Goal: Information Seeking & Learning: Learn about a topic

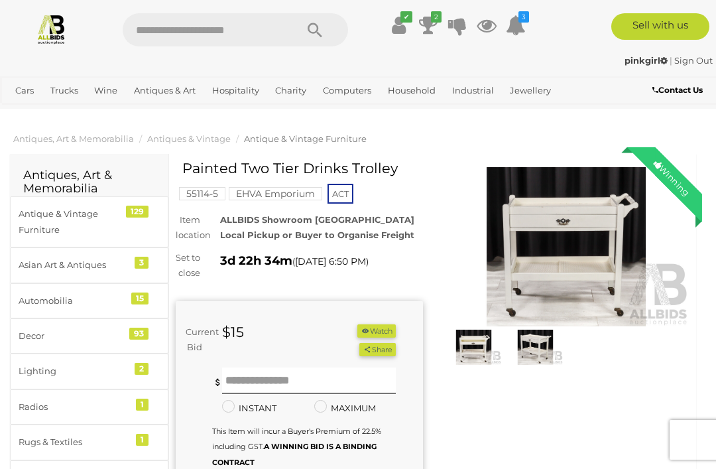
click at [567, 247] on img at bounding box center [566, 246] width 247 height 159
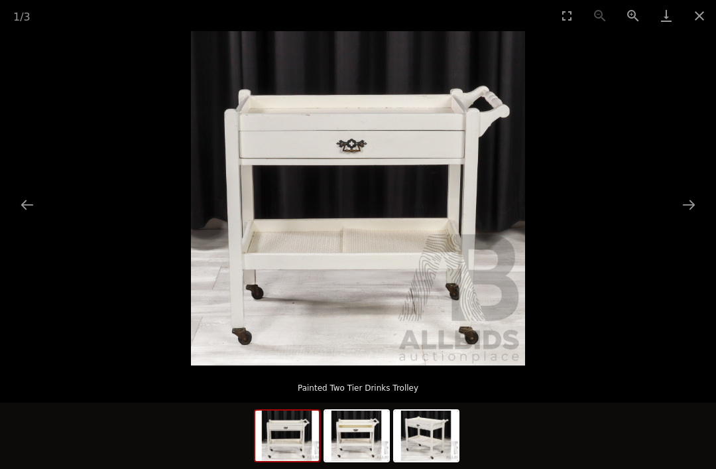
click at [683, 197] on button "Next slide" at bounding box center [689, 205] width 28 height 26
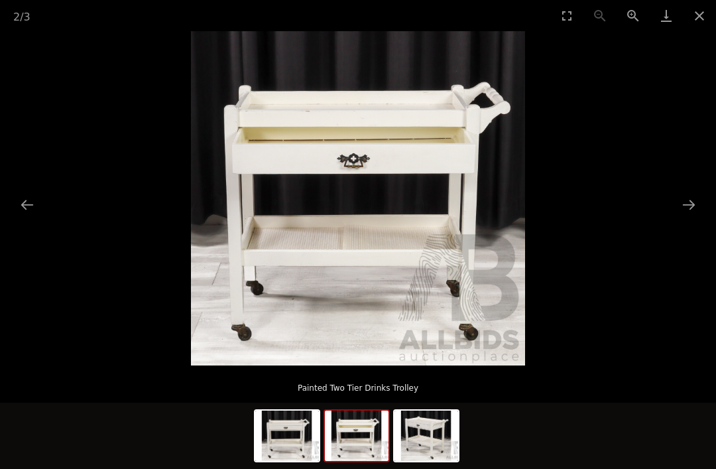
click at [686, 196] on button "Next slide" at bounding box center [689, 205] width 28 height 26
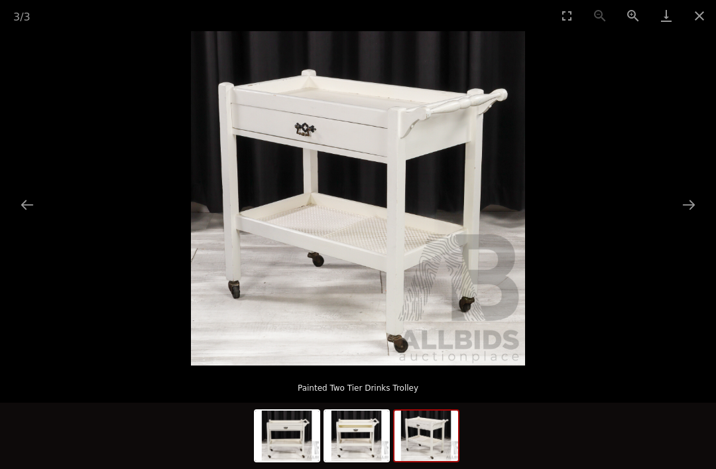
click at [704, 199] on picture at bounding box center [358, 198] width 716 height 334
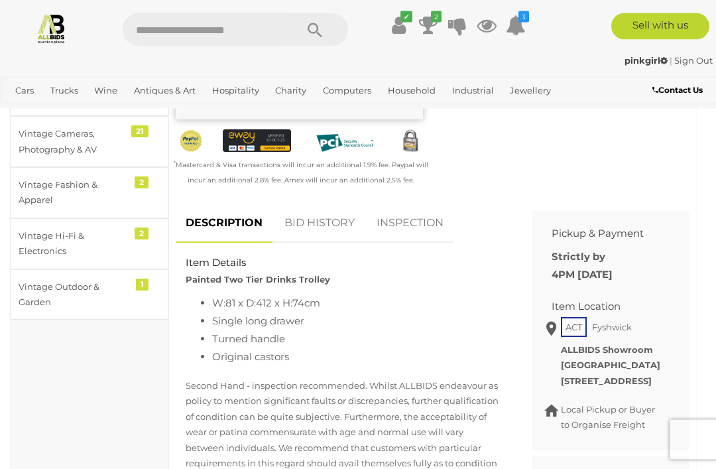
scroll to position [403, 0]
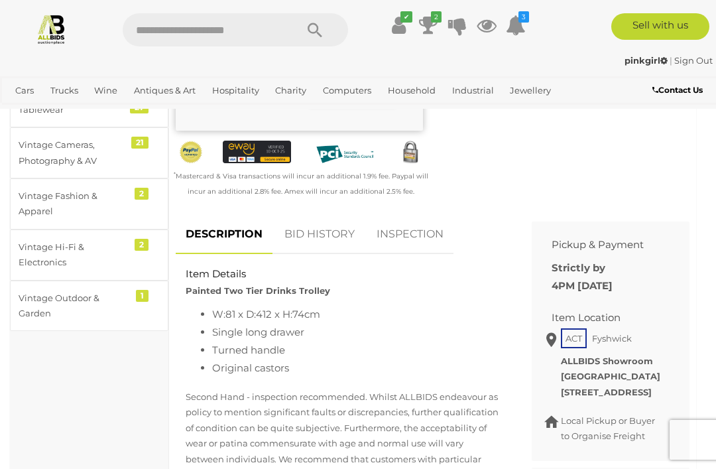
click at [331, 245] on link "BID HISTORY" at bounding box center [320, 234] width 90 height 39
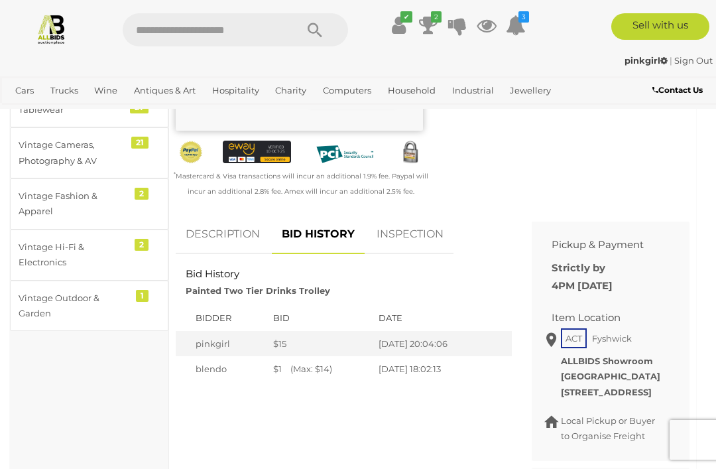
click at [216, 246] on link "DESCRIPTION" at bounding box center [223, 234] width 94 height 39
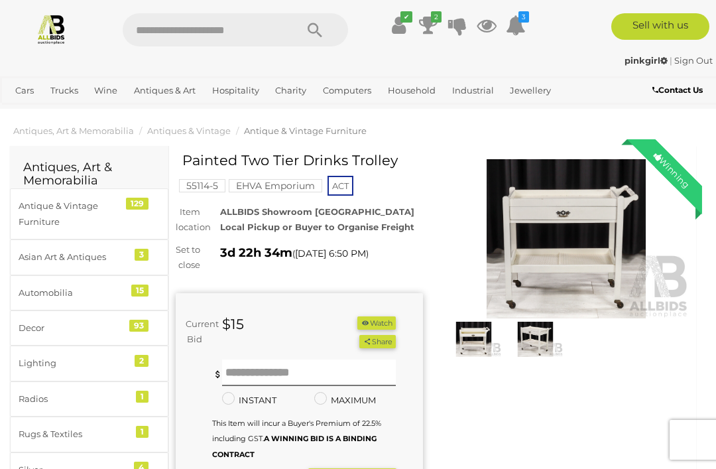
scroll to position [0, 0]
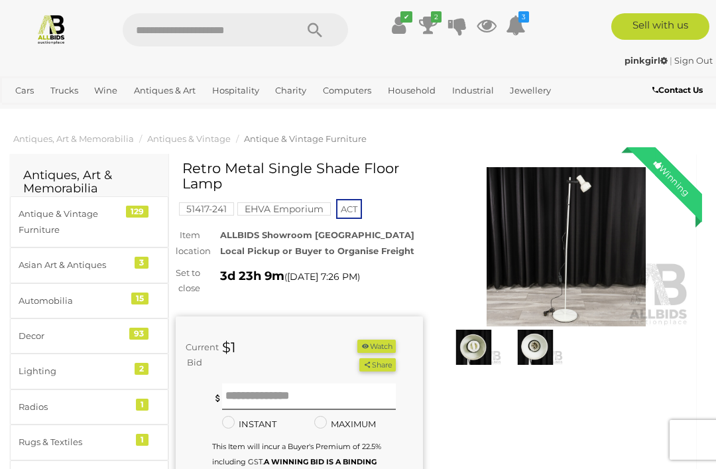
click at [557, 264] on img at bounding box center [566, 246] width 247 height 159
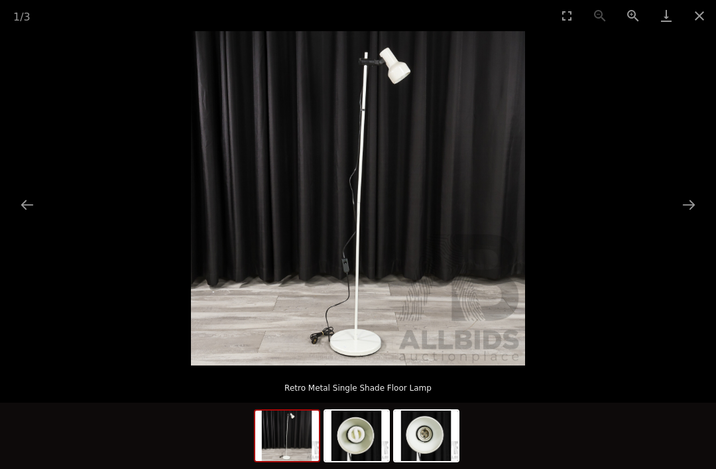
click at [696, 202] on button "Next slide" at bounding box center [689, 205] width 28 height 26
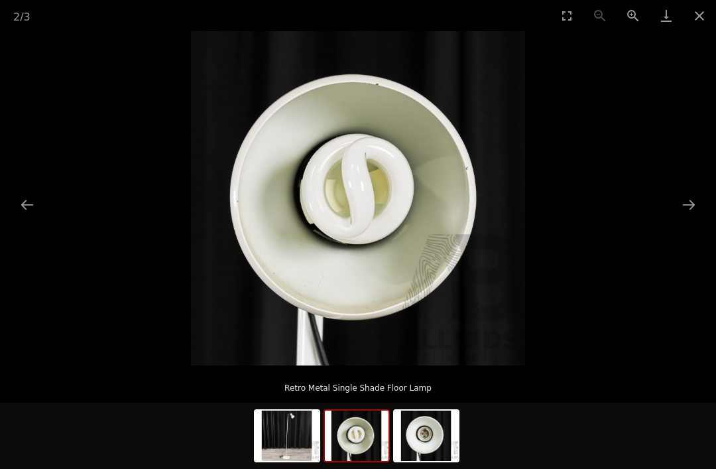
click at [688, 205] on button "Next slide" at bounding box center [689, 205] width 28 height 26
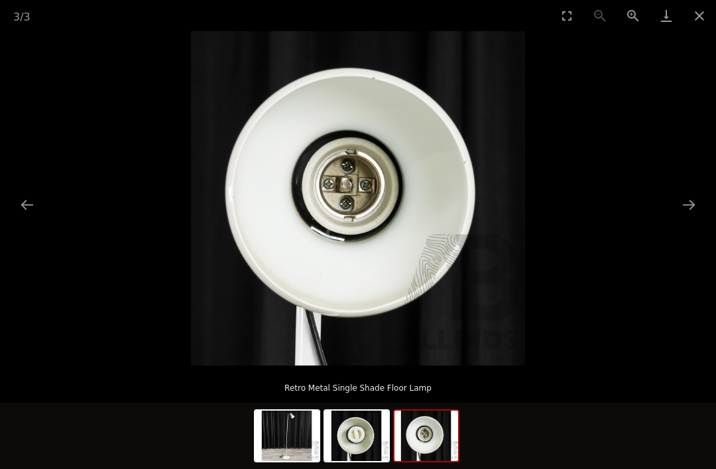
click at [685, 202] on button "Next slide" at bounding box center [689, 205] width 28 height 26
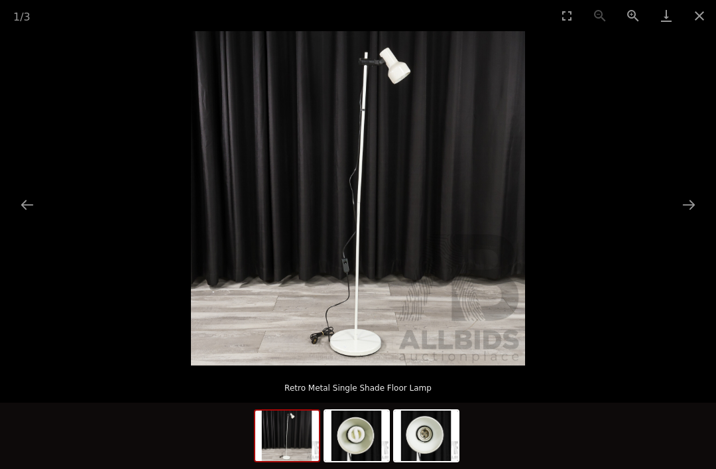
click at [694, 190] on picture at bounding box center [358, 198] width 716 height 334
